Goal: Ask a question: Seek information or help from site administrators or community

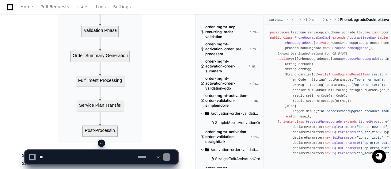
scroll to position [110, 0]
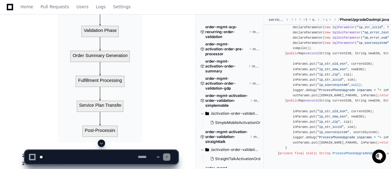
click at [100, 143] on span at bounding box center [101, 143] width 5 height 5
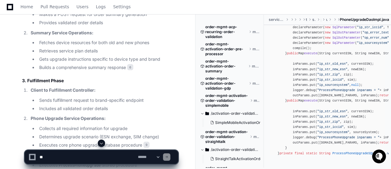
scroll to position [4198, 0]
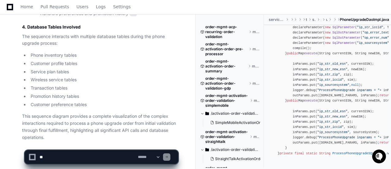
click at [140, 85] on li "Transaction tables" at bounding box center [103, 88] width 149 height 7
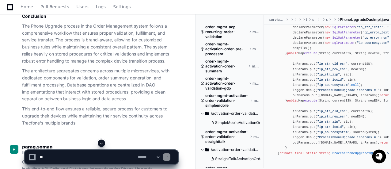
scroll to position [3377, 0]
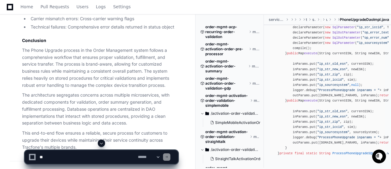
click at [101, 144] on span at bounding box center [101, 143] width 5 height 5
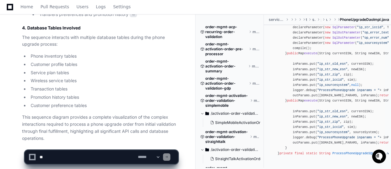
scroll to position [4198, 0]
click at [167, 113] on p "This sequence diagram provides a complete visualization of the complex interact…" at bounding box center [100, 127] width 156 height 28
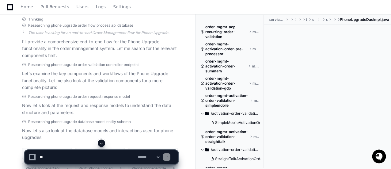
scroll to position [117, 0]
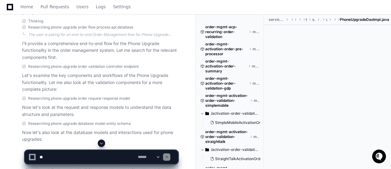
click at [100, 143] on span at bounding box center [101, 143] width 5 height 5
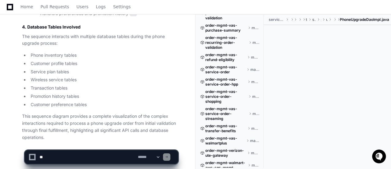
scroll to position [3673, 0]
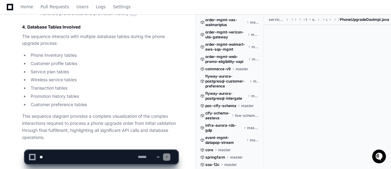
click at [59, 85] on li "Transaction tables" at bounding box center [103, 88] width 149 height 7
click at [247, 116] on span "live-schema/clfytopp" at bounding box center [247, 115] width 25 height 5
click at [216, 149] on div at bounding box center [242, 153] width 94 height 29
click at [210, 149] on div at bounding box center [242, 153] width 94 height 29
click at [261, 146] on div at bounding box center [242, 153] width 94 height 29
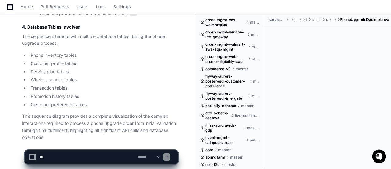
click at [257, 59] on span "master" at bounding box center [255, 59] width 7 height 5
click at [224, 163] on div at bounding box center [242, 153] width 94 height 29
drag, startPoint x: 264, startPoint y: 165, endPoint x: 270, endPoint y: 127, distance: 38.7
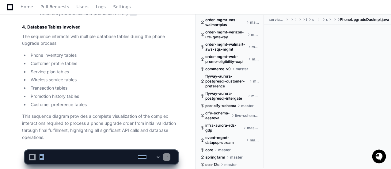
click at [285, 50] on div at bounding box center [327, 90] width 127 height 130
click at [266, 165] on div at bounding box center [242, 153] width 94 height 29
click at [262, 149] on div at bounding box center [242, 153] width 94 height 29
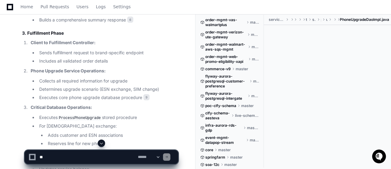
scroll to position [4027, 0]
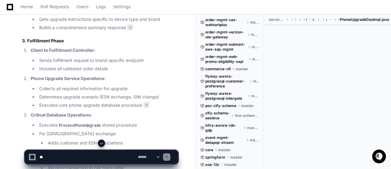
click at [360, 90] on div at bounding box center [327, 90] width 127 height 130
click at [162, 85] on ul "Collects all required information for upgrade Determines upgrade scenario (ESN …" at bounding box center [104, 96] width 147 height 23
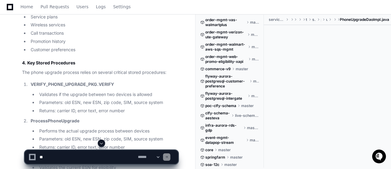
scroll to position [3022, 0]
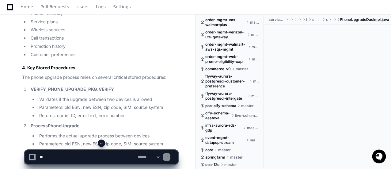
click at [100, 144] on span at bounding box center [101, 143] width 5 height 5
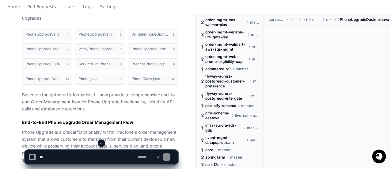
scroll to position [0, 0]
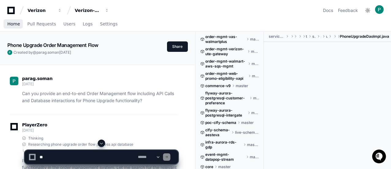
click at [11, 25] on span "Home" at bounding box center [13, 24] width 13 height 4
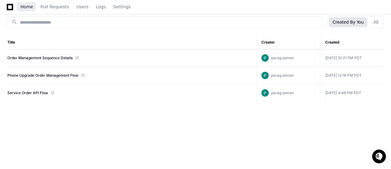
click at [26, 8] on span "Home" at bounding box center [27, 7] width 13 height 4
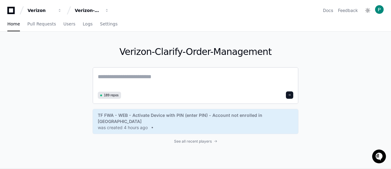
click at [149, 78] on textarea at bounding box center [195, 80] width 195 height 17
click at [124, 78] on textarea at bounding box center [195, 80] width 195 height 17
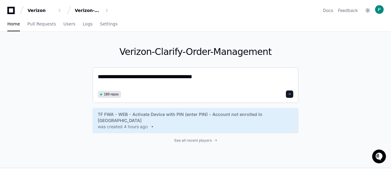
paste textarea "**********"
drag, startPoint x: 206, startPoint y: 75, endPoint x: 266, endPoint y: 75, distance: 60.7
click at [266, 75] on textarea "**********" at bounding box center [195, 80] width 195 height 16
click at [276, 76] on textarea "**********" at bounding box center [195, 80] width 195 height 16
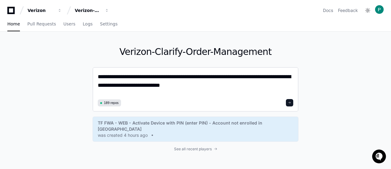
click at [150, 86] on textarea "**********" at bounding box center [196, 84] width 196 height 25
drag, startPoint x: 210, startPoint y: 84, endPoint x: 89, endPoint y: 73, distance: 121.8
click at [89, 73] on div "**********" at bounding box center [195, 104] width 391 height 144
click at [193, 96] on textarea "**********" at bounding box center [196, 84] width 196 height 25
click at [212, 91] on textarea "**********" at bounding box center [196, 84] width 196 height 25
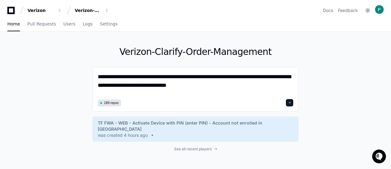
drag, startPoint x: 224, startPoint y: 87, endPoint x: 91, endPoint y: 75, distance: 134.1
click at [91, 75] on div "**********" at bounding box center [195, 104] width 391 height 144
click at [224, 87] on textarea "**********" at bounding box center [196, 84] width 196 height 25
click at [206, 75] on textarea "**********" at bounding box center [196, 84] width 196 height 25
click at [268, 77] on textarea "**********" at bounding box center [196, 84] width 196 height 25
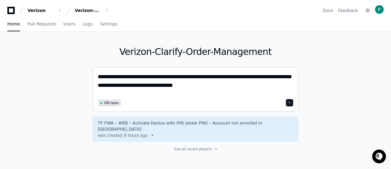
type textarea "**********"
click at [291, 101] on button at bounding box center [289, 102] width 7 height 7
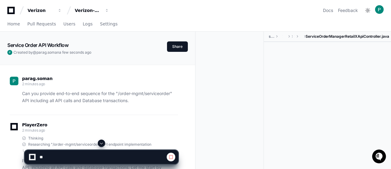
click at [101, 143] on span at bounding box center [101, 143] width 5 height 5
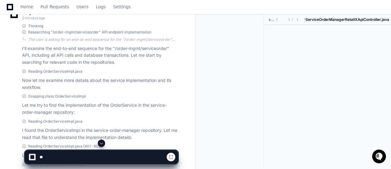
scroll to position [107, 0]
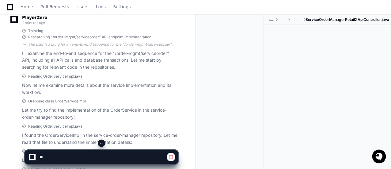
click at [163, 105] on div "Grepping class OrderServiceImpl Let me try to find the implementation of the Or…" at bounding box center [100, 110] width 156 height 22
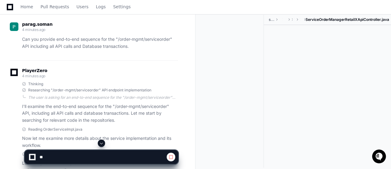
scroll to position [54, 0]
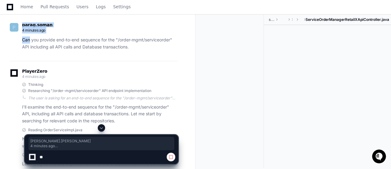
drag, startPoint x: 134, startPoint y: 47, endPoint x: 29, endPoint y: 42, distance: 105.0
click at [30, 42] on p "Can you provide end-to-end sequence for the "/order-mgmt/serviceorder" API incl…" at bounding box center [100, 43] width 156 height 14
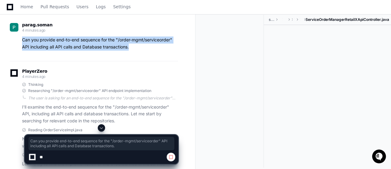
drag, startPoint x: 22, startPoint y: 39, endPoint x: 135, endPoint y: 48, distance: 112.8
click at [135, 48] on p "Can you provide end-to-end sequence for the "/order-mgmt/serviceorder" API incl…" at bounding box center [100, 43] width 156 height 14
copy p "Can you provide end-to-end sequence for the "/order-mgmt/serviceorder" API incl…"
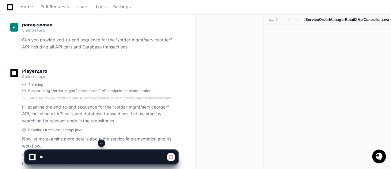
click at [102, 143] on span at bounding box center [101, 143] width 5 height 5
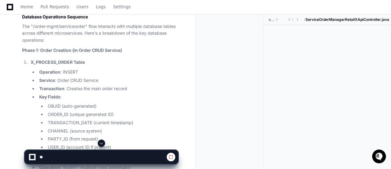
scroll to position [1198, 0]
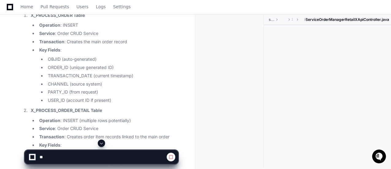
click at [286, 86] on div at bounding box center [327, 90] width 127 height 130
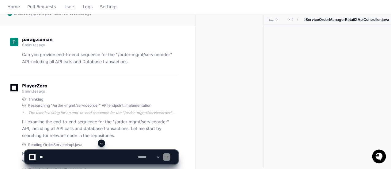
scroll to position [0, 0]
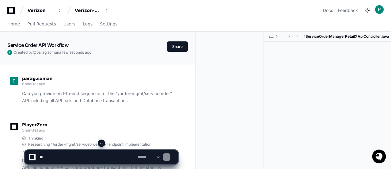
click at [102, 142] on span at bounding box center [101, 143] width 5 height 5
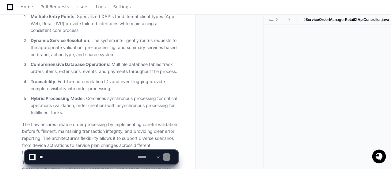
scroll to position [2475, 0]
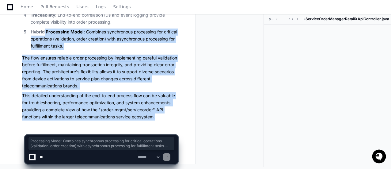
drag, startPoint x: 165, startPoint y: 123, endPoint x: 44, endPoint y: 32, distance: 151.1
click at [83, 73] on p "The flow ensures reliable order processing by implementing careful validation b…" at bounding box center [100, 72] width 156 height 35
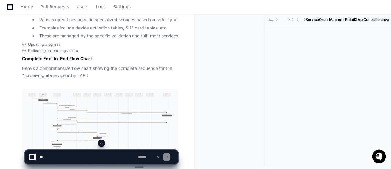
scroll to position [2034, 0]
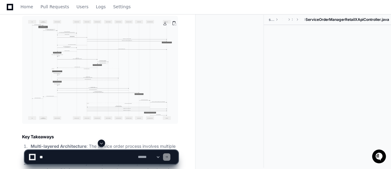
click at [88, 59] on img at bounding box center [100, 70] width 156 height 108
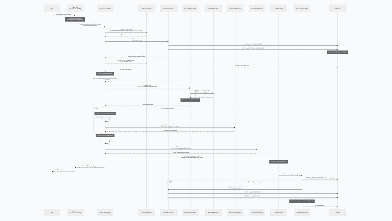
click at [137, 54] on img at bounding box center [196, 110] width 392 height 221
drag, startPoint x: 191, startPoint y: 119, endPoint x: 251, endPoint y: 96, distance: 64.1
click at [251, 96] on img at bounding box center [196, 110] width 392 height 221
click at [226, 93] on img at bounding box center [196, 110] width 392 height 221
click at [176, 54] on img at bounding box center [196, 110] width 392 height 221
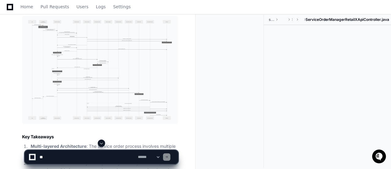
click at [100, 141] on span at bounding box center [101, 143] width 5 height 5
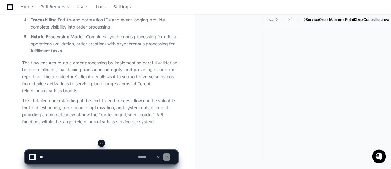
scroll to position [2475, 0]
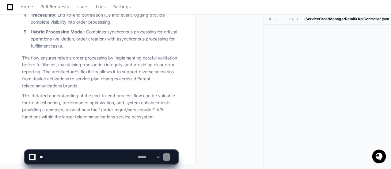
click at [93, 157] on textarea at bounding box center [87, 156] width 98 height 13
click at [362, 101] on div at bounding box center [327, 90] width 127 height 130
click at [347, 111] on div at bounding box center [327, 90] width 127 height 130
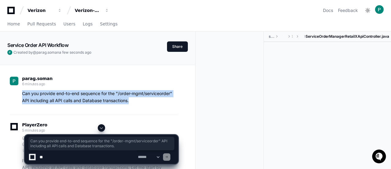
drag, startPoint x: 139, startPoint y: 99, endPoint x: 6, endPoint y: 96, distance: 132.7
copy p "Can you provide end-to-end sequence for the "/order-mgmt/serviceorder" API incl…"
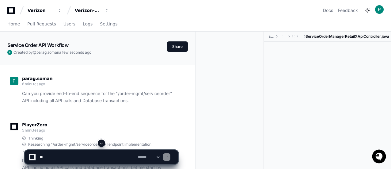
click at [94, 157] on textarea at bounding box center [87, 156] width 98 height 13
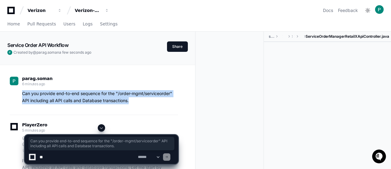
drag, startPoint x: 135, startPoint y: 101, endPoint x: 20, endPoint y: 93, distance: 114.9
click at [20, 93] on div "Can you provide end-to-end sequence for the "/order-mgmt/serviceorder" API incl…" at bounding box center [94, 97] width 168 height 14
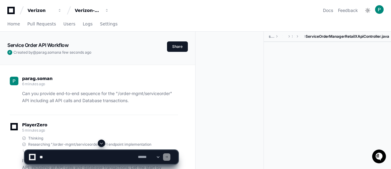
click at [47, 157] on textarea at bounding box center [87, 156] width 98 height 13
paste textarea "**********"
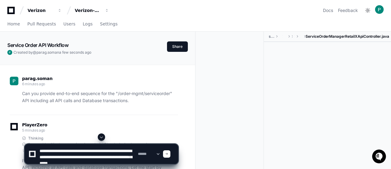
scroll to position [2, 0]
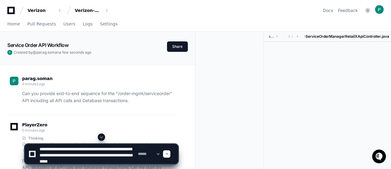
click at [98, 154] on textarea at bounding box center [87, 154] width 98 height 20
click at [105, 155] on textarea at bounding box center [87, 154] width 98 height 20
click at [111, 162] on textarea at bounding box center [87, 154] width 98 height 20
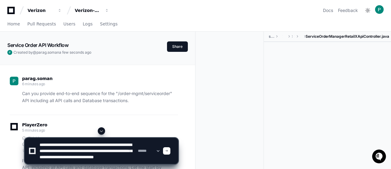
click at [61, 161] on textarea at bounding box center [87, 151] width 98 height 26
click at [119, 161] on textarea at bounding box center [87, 151] width 98 height 26
type textarea "**********"
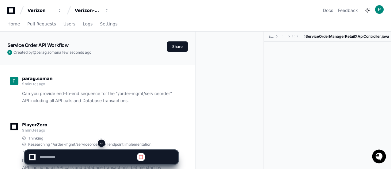
scroll to position [0, 0]
click at [101, 144] on span at bounding box center [101, 143] width 5 height 5
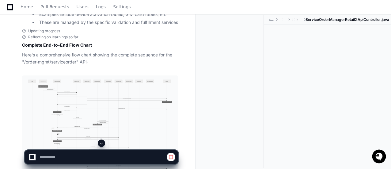
scroll to position [2570, 0]
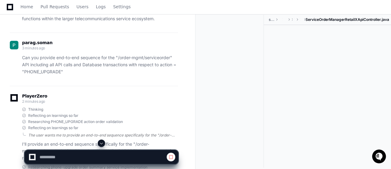
click at [107, 138] on div "The user wants me to provide an end-to-end sequence specifically for the "/orde…" at bounding box center [103, 135] width 150 height 5
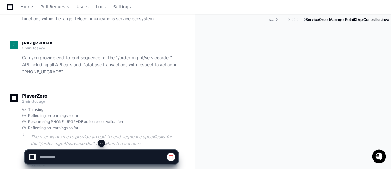
click at [102, 142] on span at bounding box center [101, 143] width 5 height 5
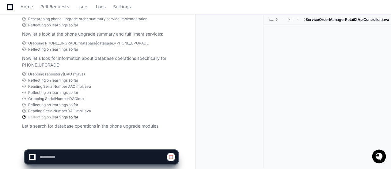
scroll to position [2730, 0]
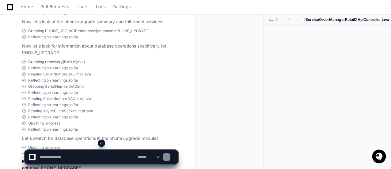
click at [102, 143] on span at bounding box center [101, 143] width 5 height 5
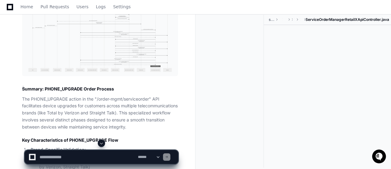
scroll to position [4449, 0]
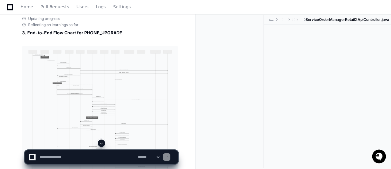
scroll to position [4253, 0]
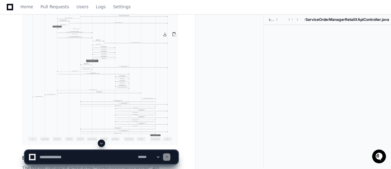
click at [112, 74] on img at bounding box center [100, 67] width 156 height 156
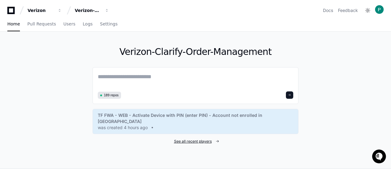
click at [199, 139] on span "See all recent players" at bounding box center [193, 141] width 38 height 5
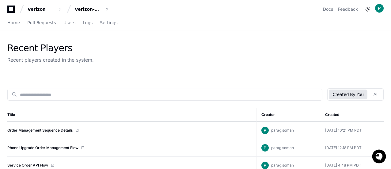
scroll to position [2, 0]
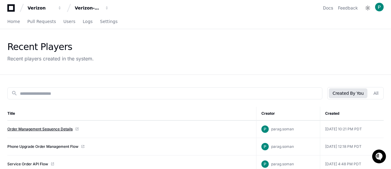
click at [53, 129] on link "Order Management Sequence Details" at bounding box center [39, 129] width 65 height 5
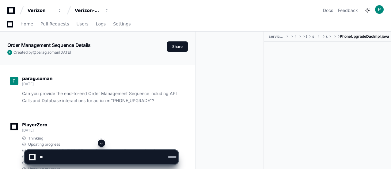
scroll to position [4376, 0]
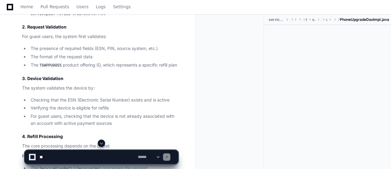
click at [89, 155] on textarea at bounding box center [87, 156] width 98 height 13
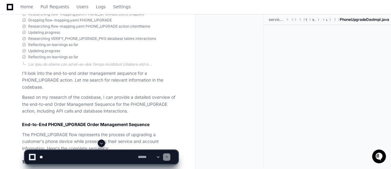
scroll to position [213, 0]
